Goal: Navigation & Orientation: Find specific page/section

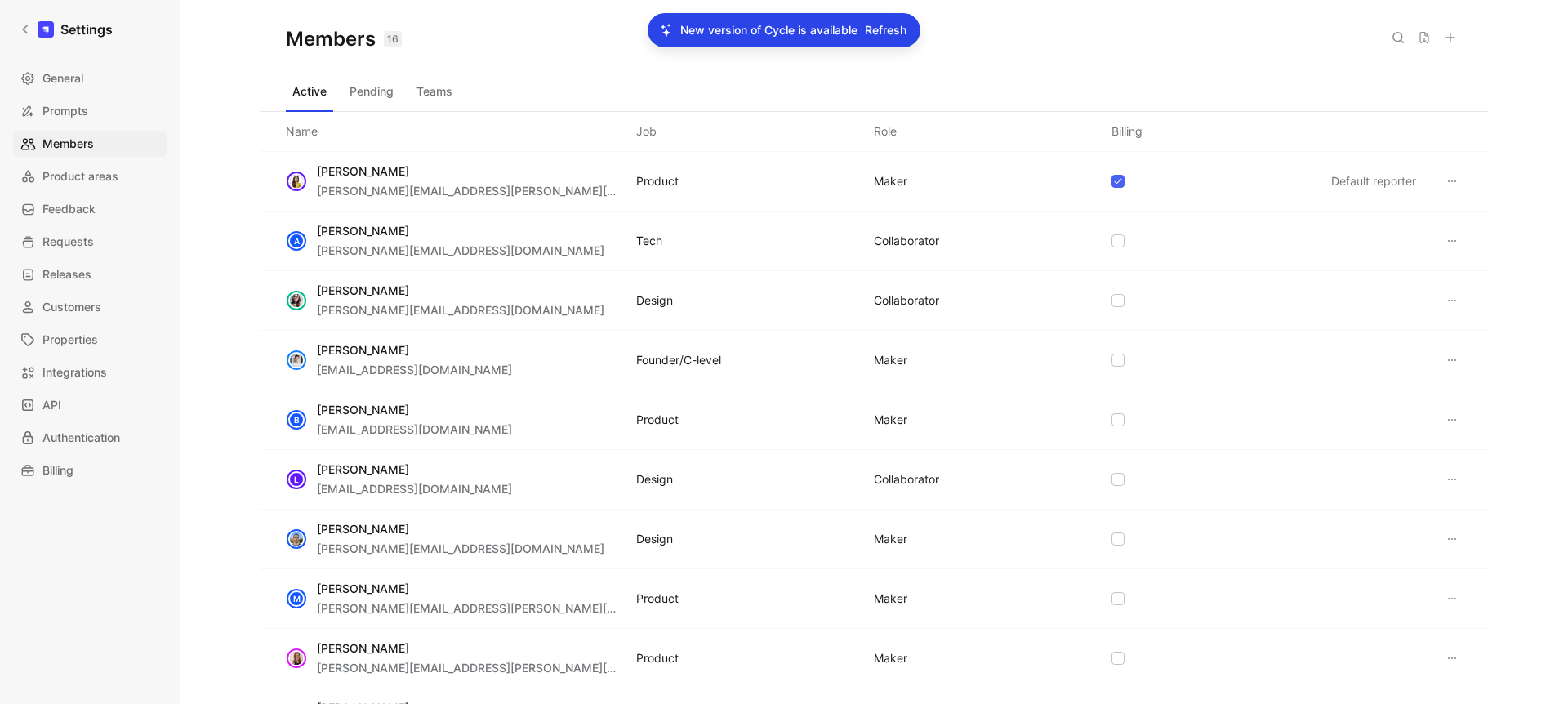
scroll to position [385, 0]
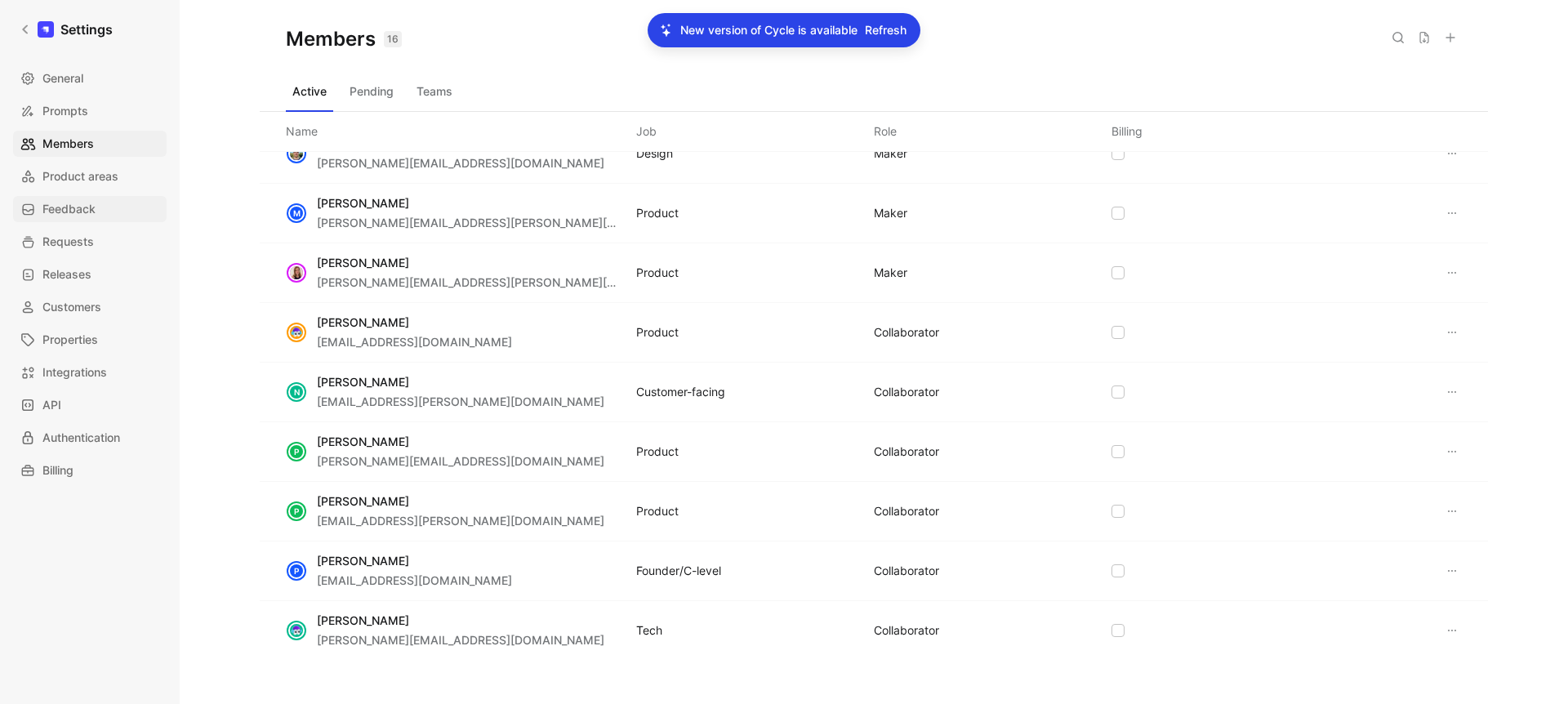
click at [84, 203] on span "Feedback" at bounding box center [69, 209] width 53 height 20
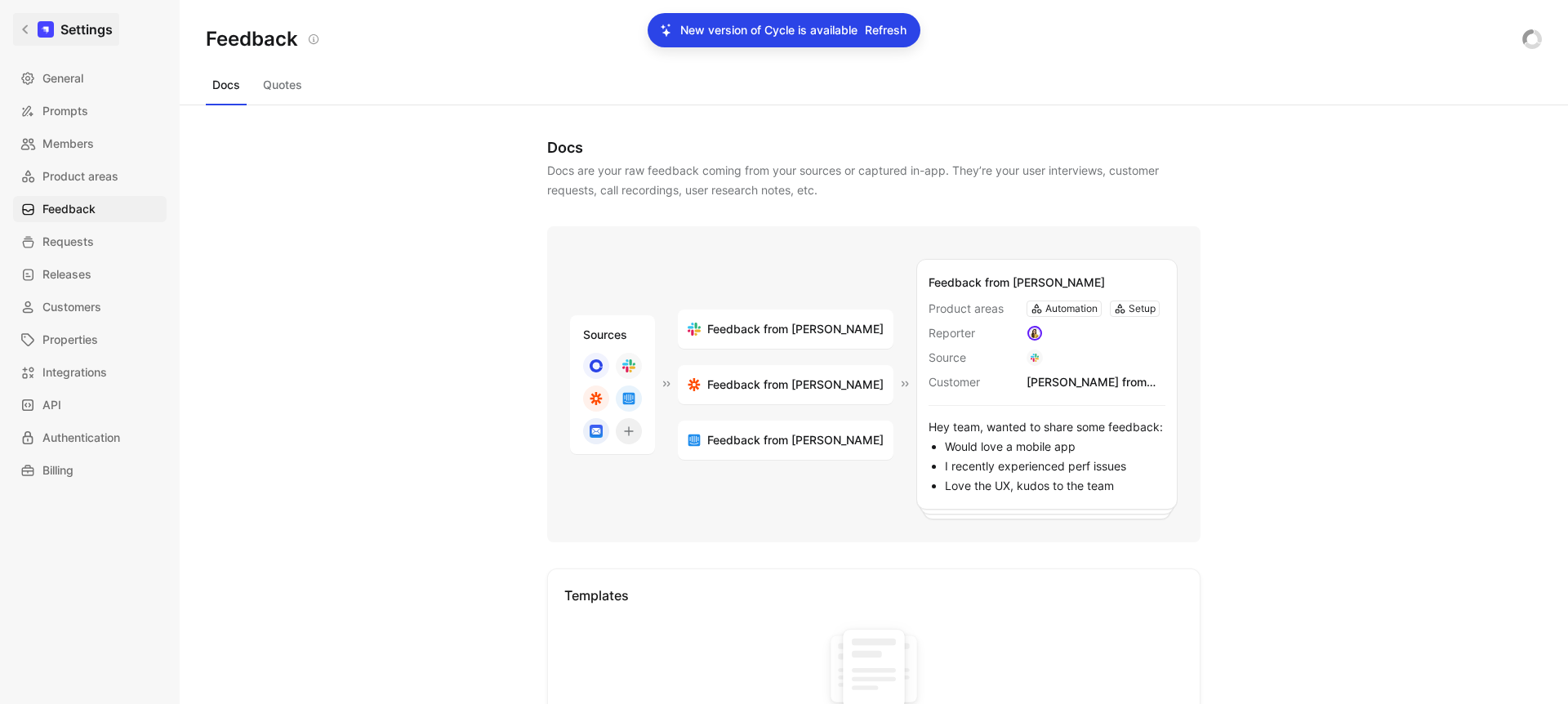
click at [29, 30] on icon at bounding box center [25, 29] width 11 height 11
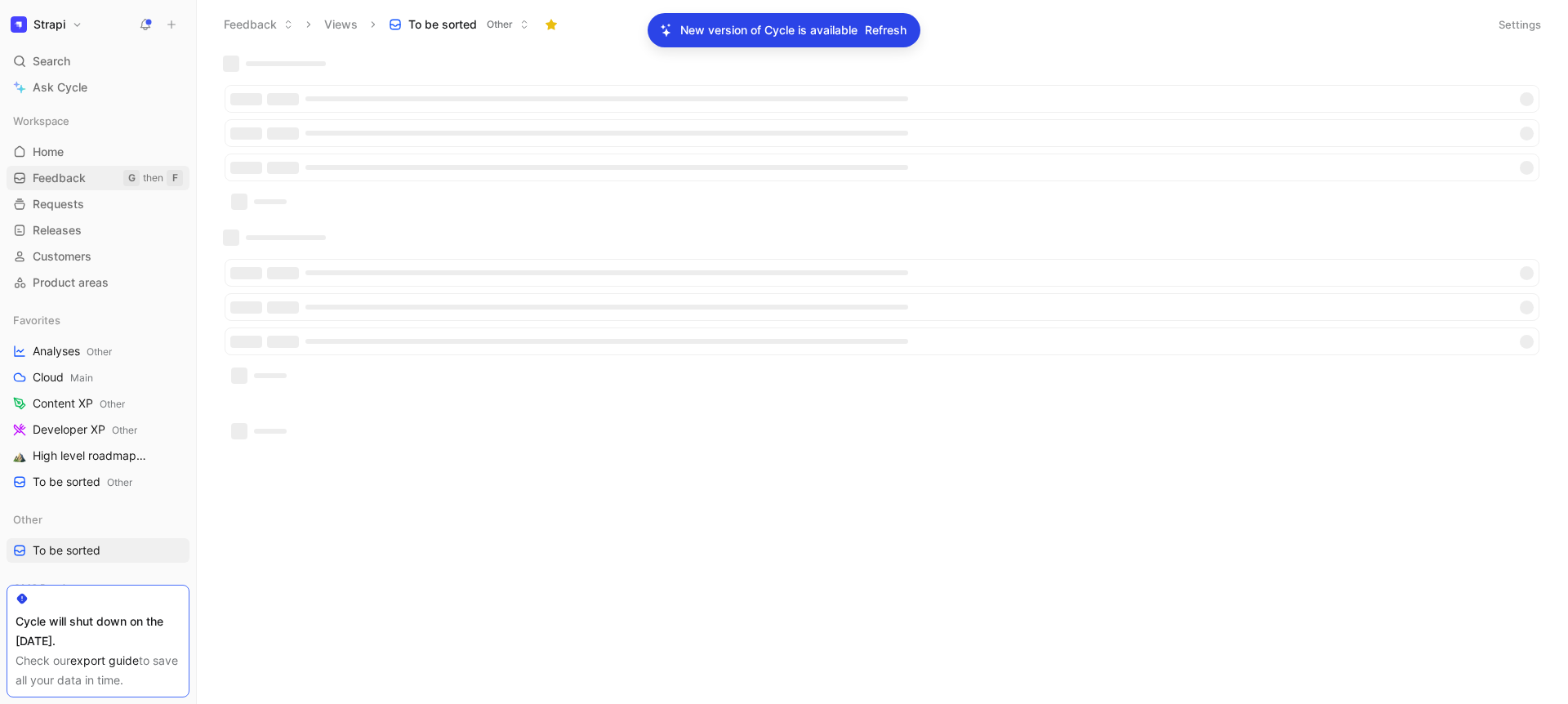
click at [66, 174] on span "Feedback" at bounding box center [59, 177] width 53 height 16
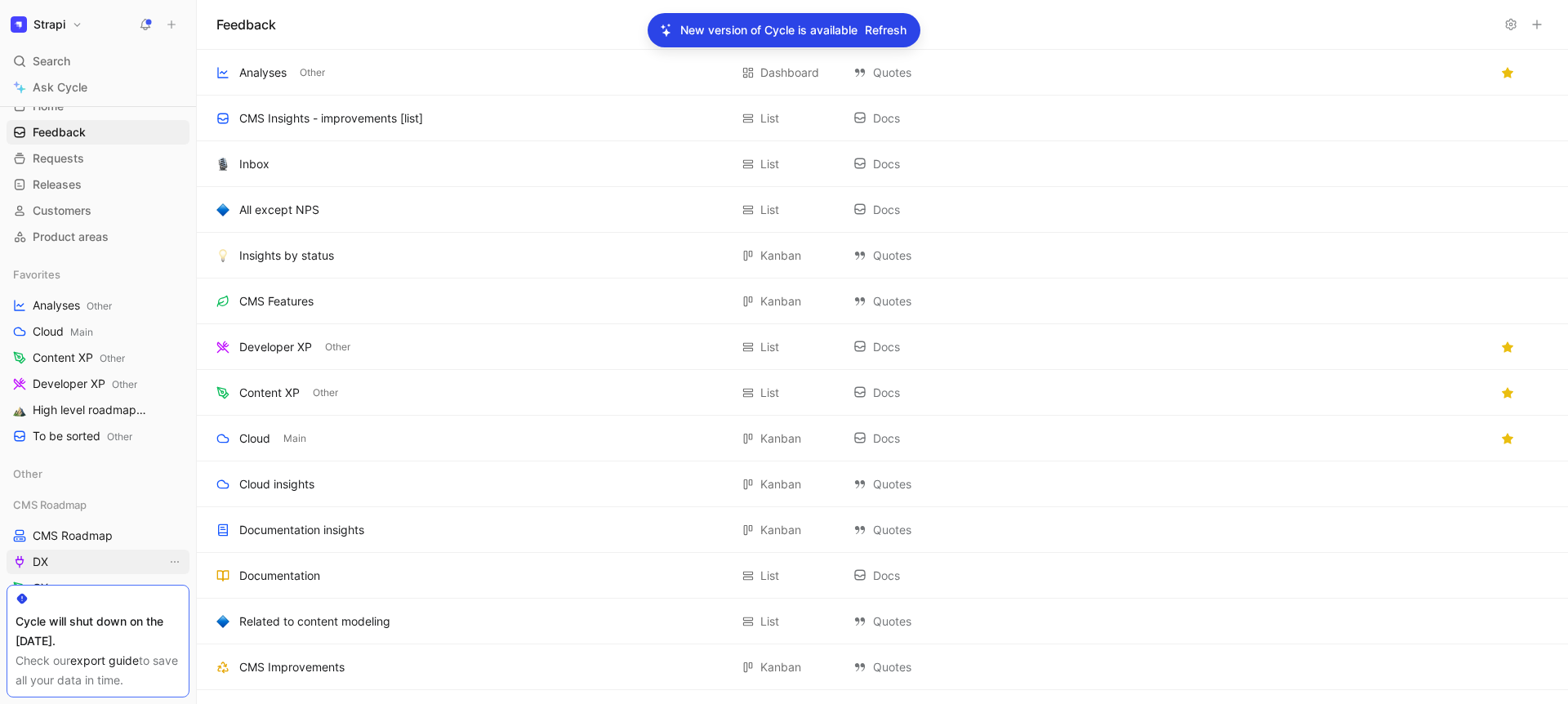
scroll to position [160, 0]
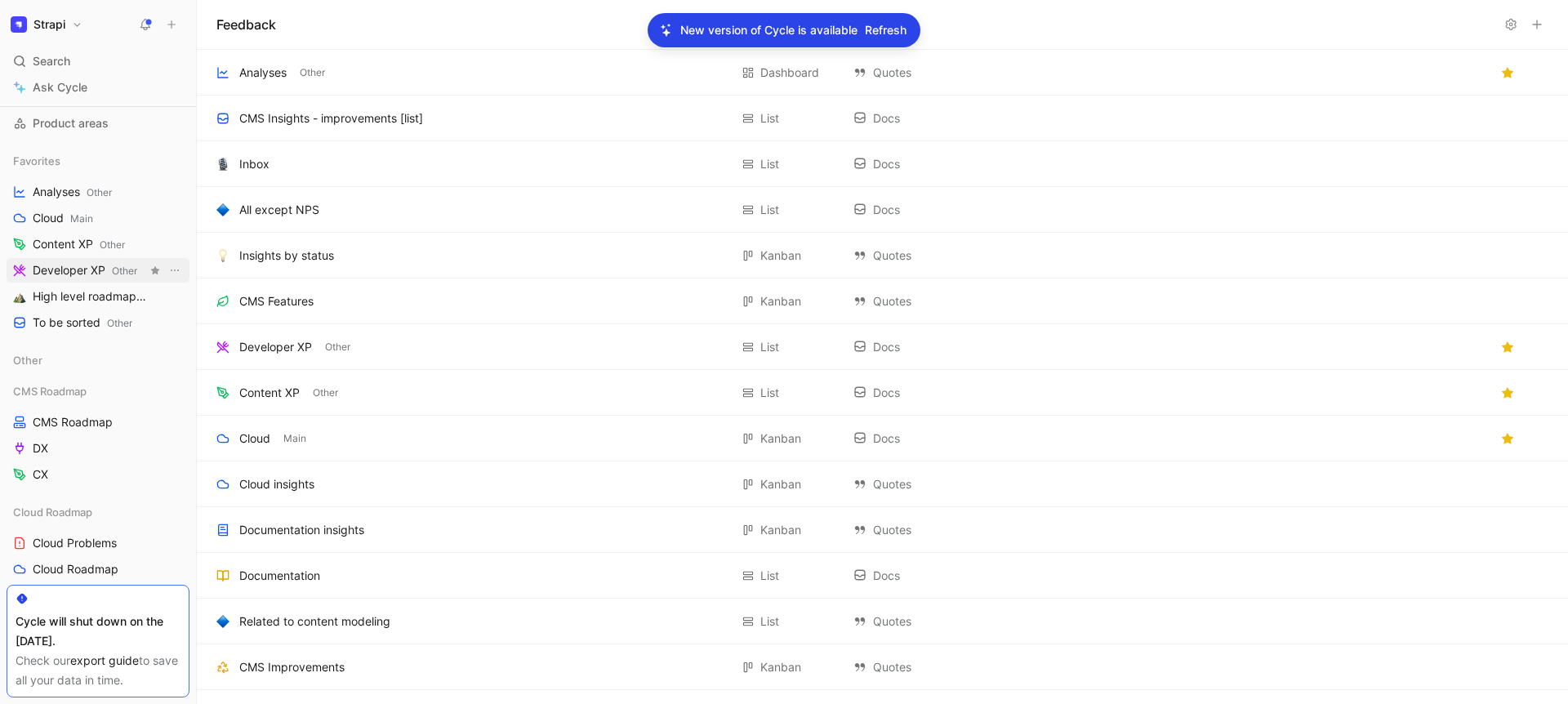
click at [51, 264] on span "Developer XP Other" at bounding box center [85, 270] width 105 height 17
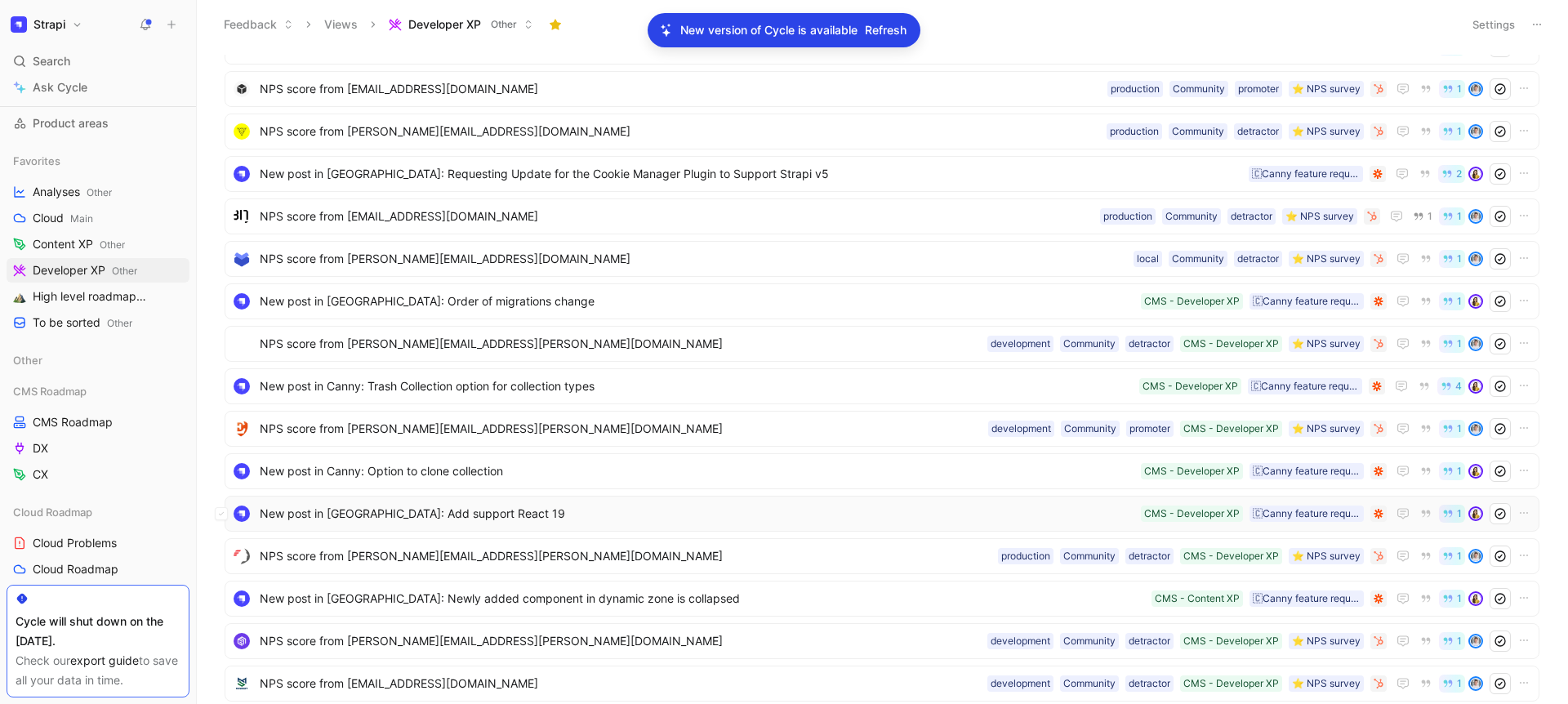
scroll to position [3577, 0]
